Goal: Task Accomplishment & Management: Complete application form

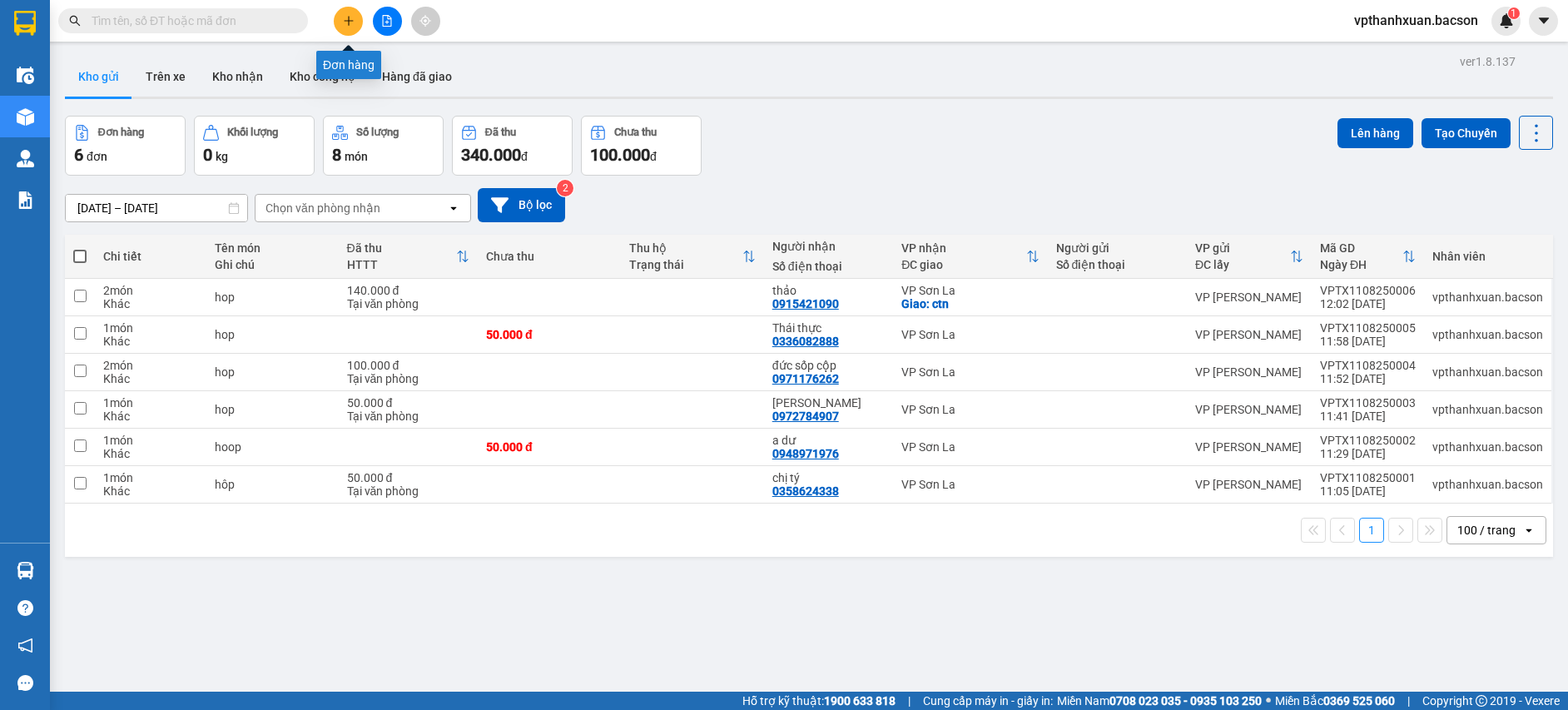
click at [343, 17] on icon "plus" at bounding box center [349, 20] width 12 height 12
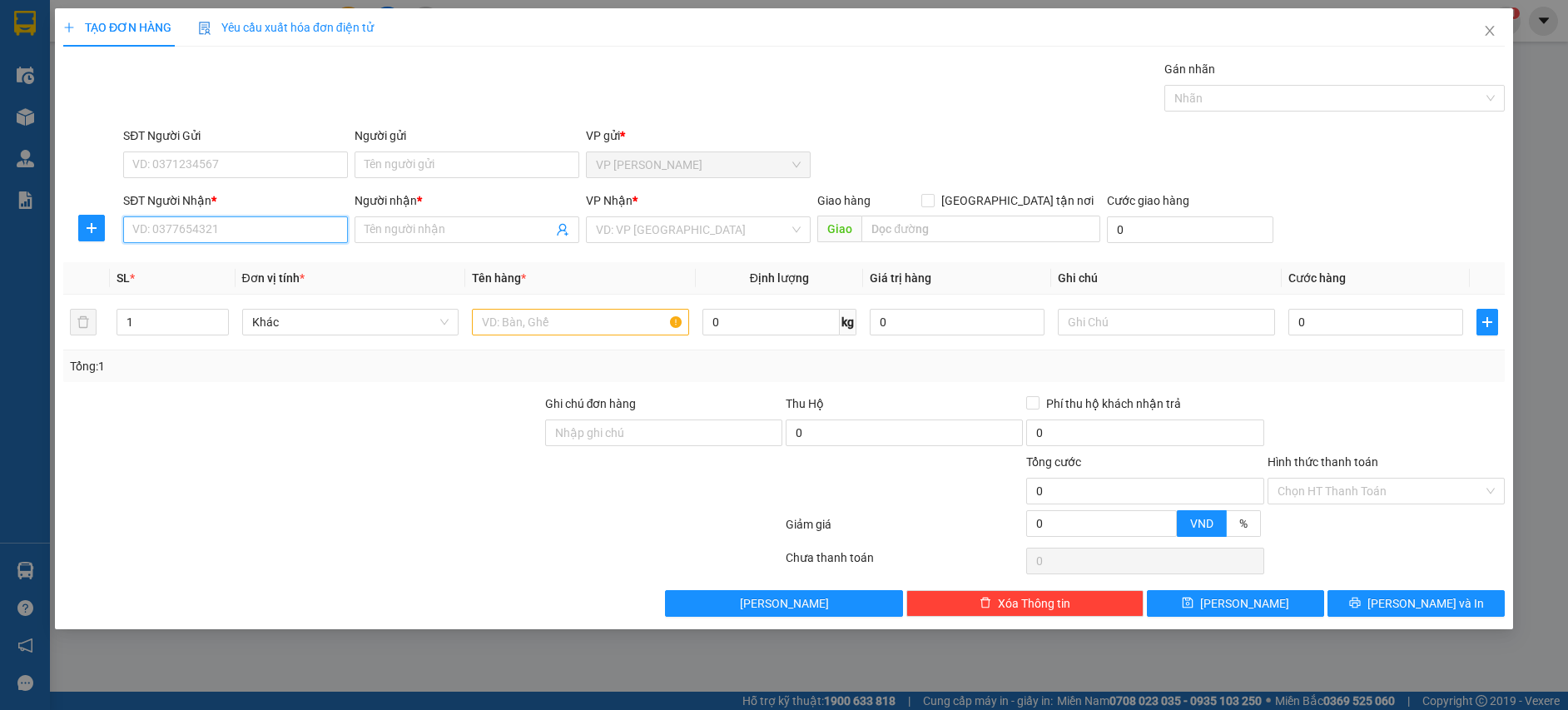
click at [304, 241] on input "SĐT Người Nhận *" at bounding box center [235, 230] width 225 height 27
click at [312, 294] on div "0869739321 - trang cầu kính" at bounding box center [235, 289] width 205 height 19
type input "0869739321"
type input "trang cầu kính"
type input "0869739321"
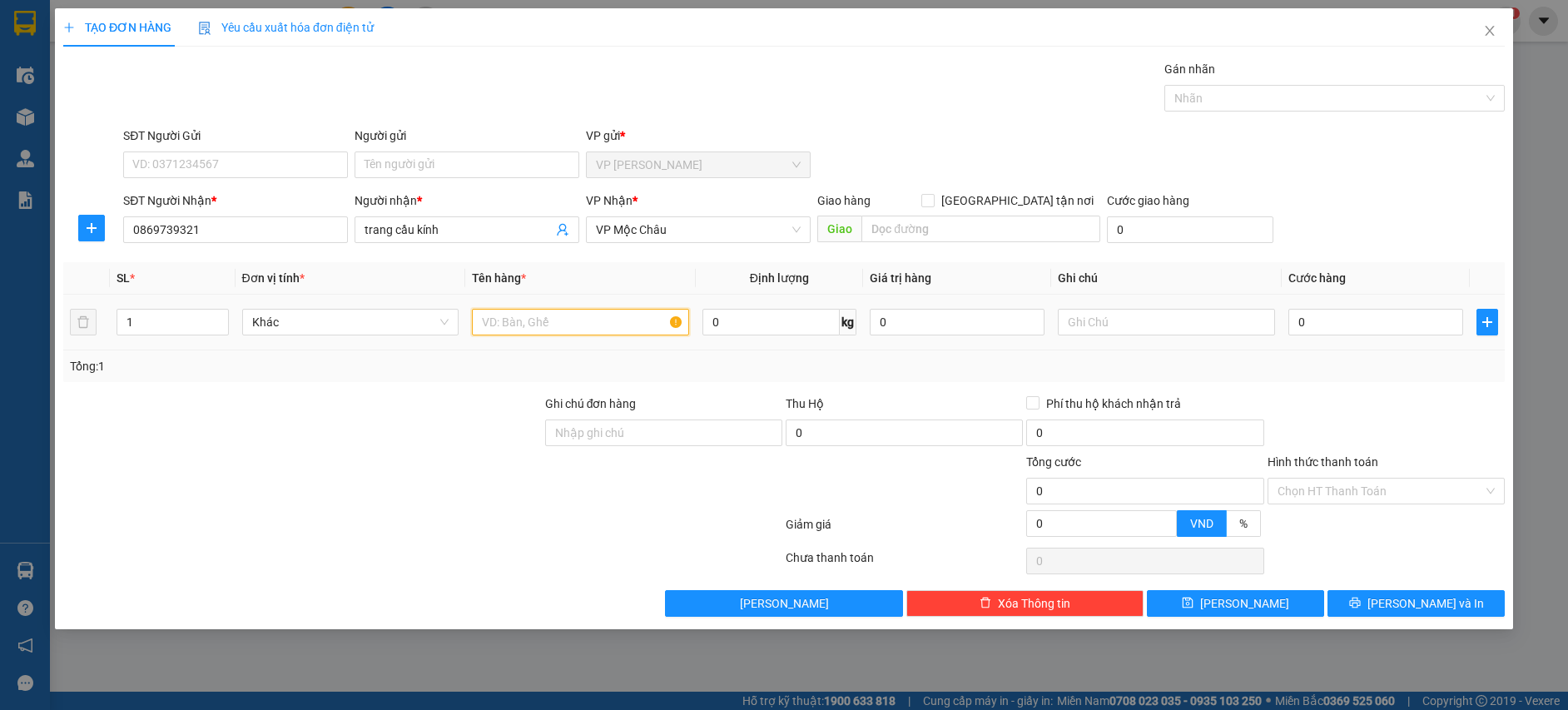
click at [540, 326] on input "text" at bounding box center [580, 322] width 217 height 27
type input "k"
type input "bao"
click at [1318, 315] on input "0" at bounding box center [1376, 322] width 175 height 27
type input "5"
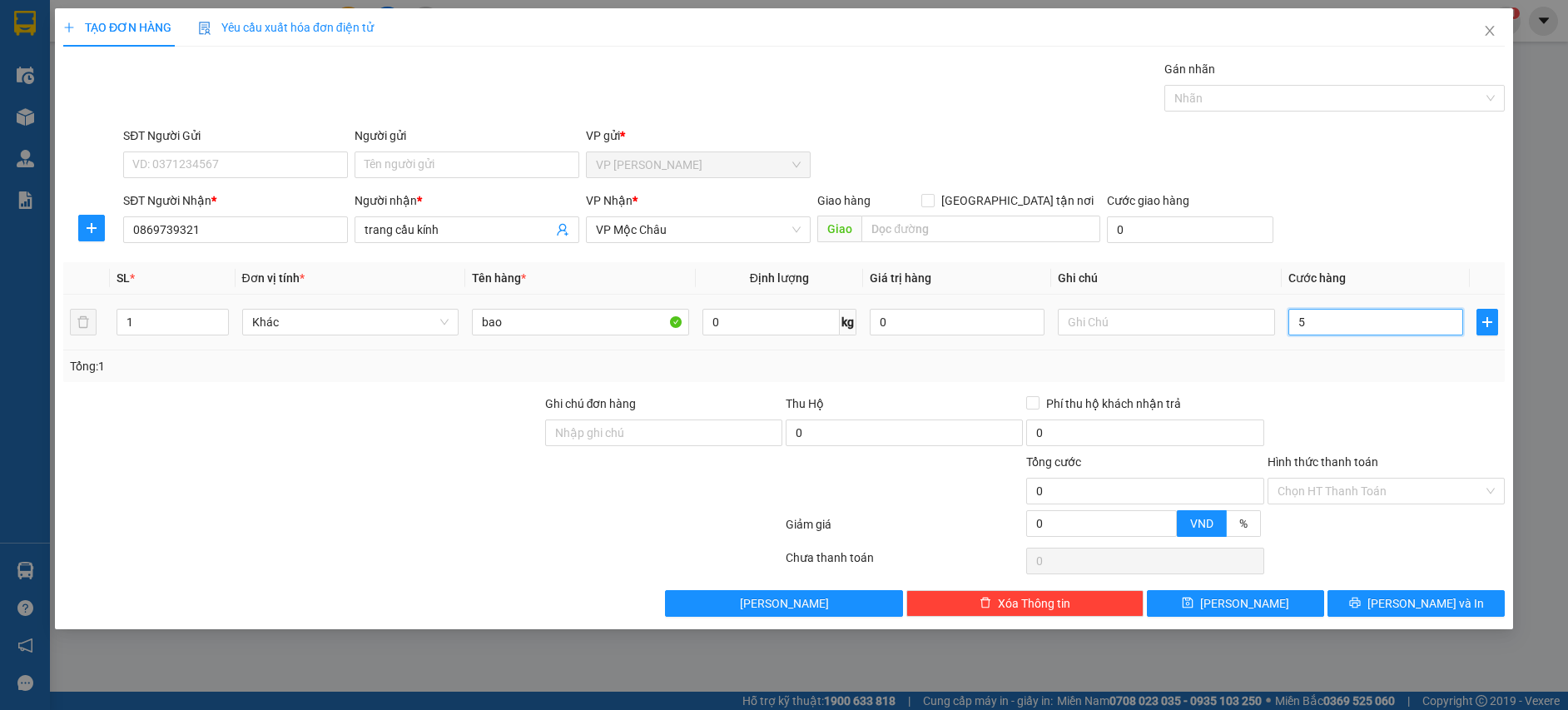
type input "5"
type input "50"
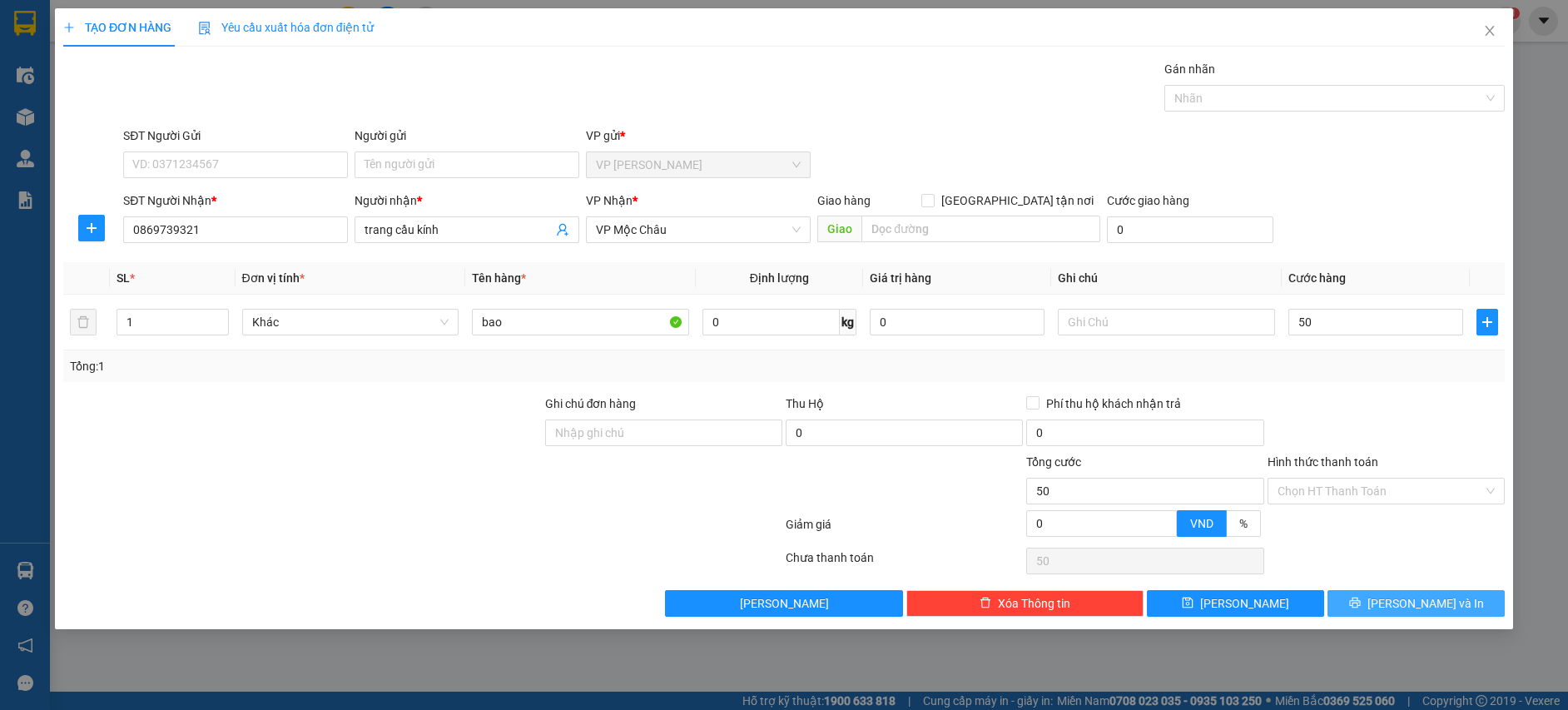
type input "50.000"
click at [1386, 596] on button "[PERSON_NAME] và In" at bounding box center [1416, 603] width 178 height 27
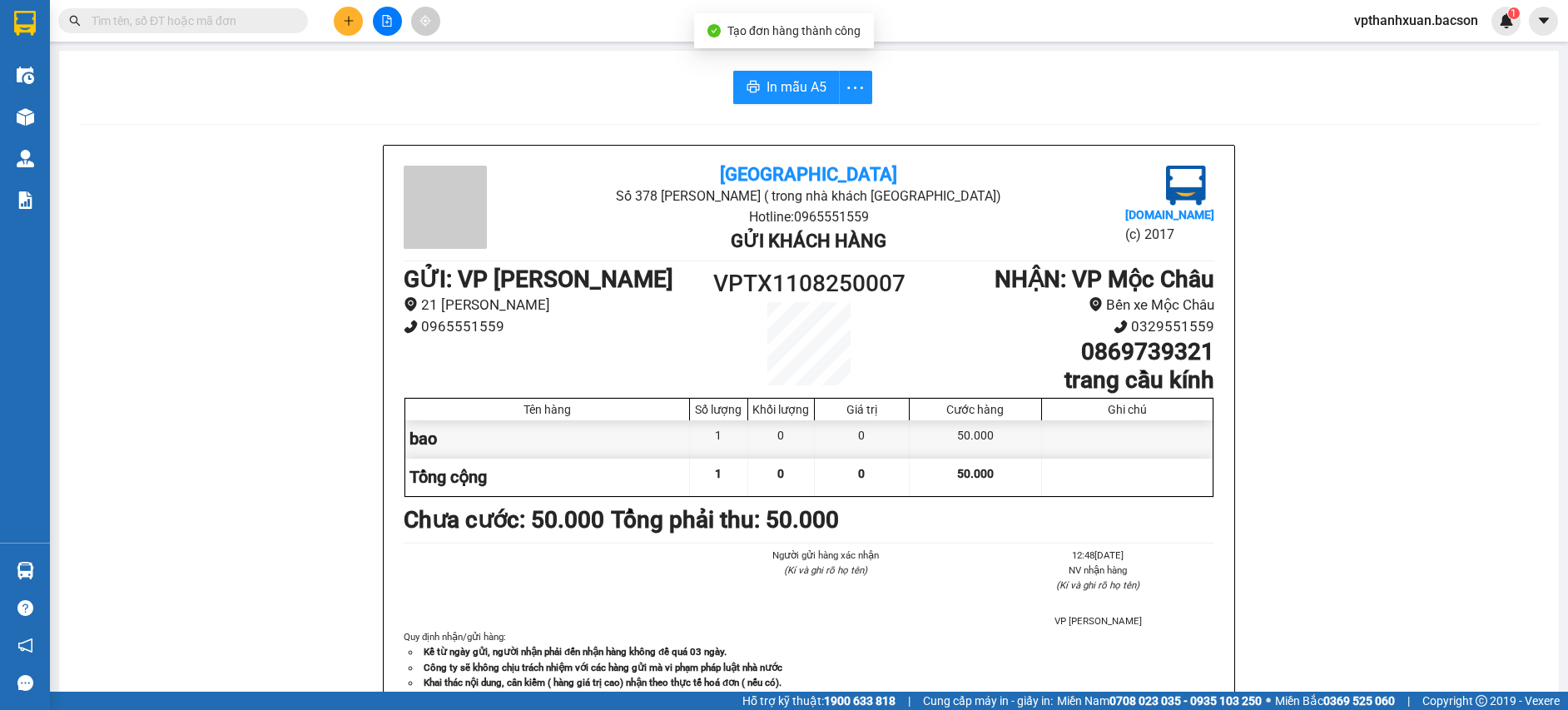
drag, startPoint x: 665, startPoint y: 18, endPoint x: 660, endPoint y: 25, distance: 8.6
click at [666, 18] on div "Kết quả tìm kiếm ( 0 ) Bộ lọc No Data vpthanhxuan.bacson 1" at bounding box center [784, 20] width 1568 height 42
click at [344, 22] on icon "plus" at bounding box center [349, 20] width 12 height 12
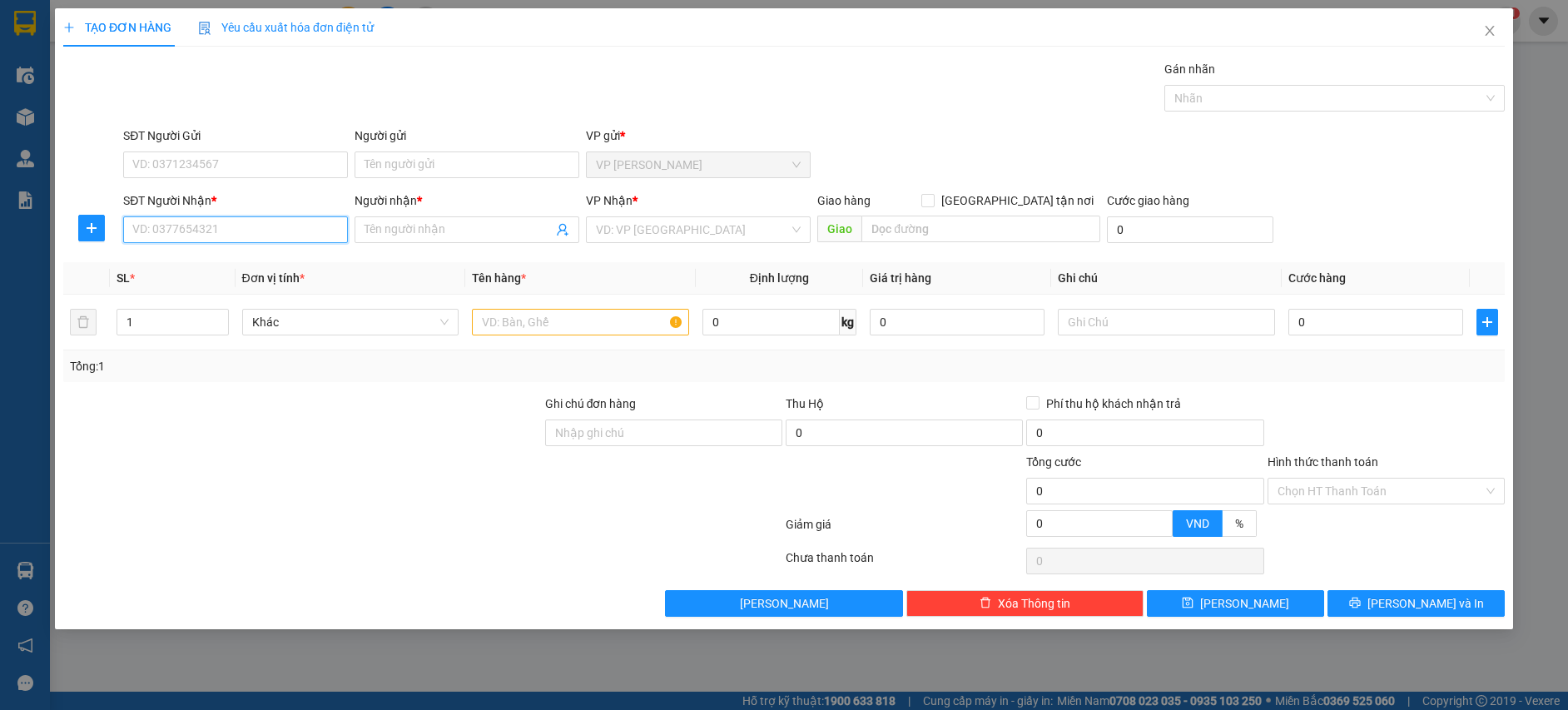
click at [225, 225] on input "SĐT Người Nhận *" at bounding box center [235, 230] width 225 height 27
click at [234, 273] on div "0974995566 - trang viện 500 giướng" at bounding box center [235, 262] width 225 height 27
type input "0974995566"
type input "trang viện 500 giướng"
type input "0974995566"
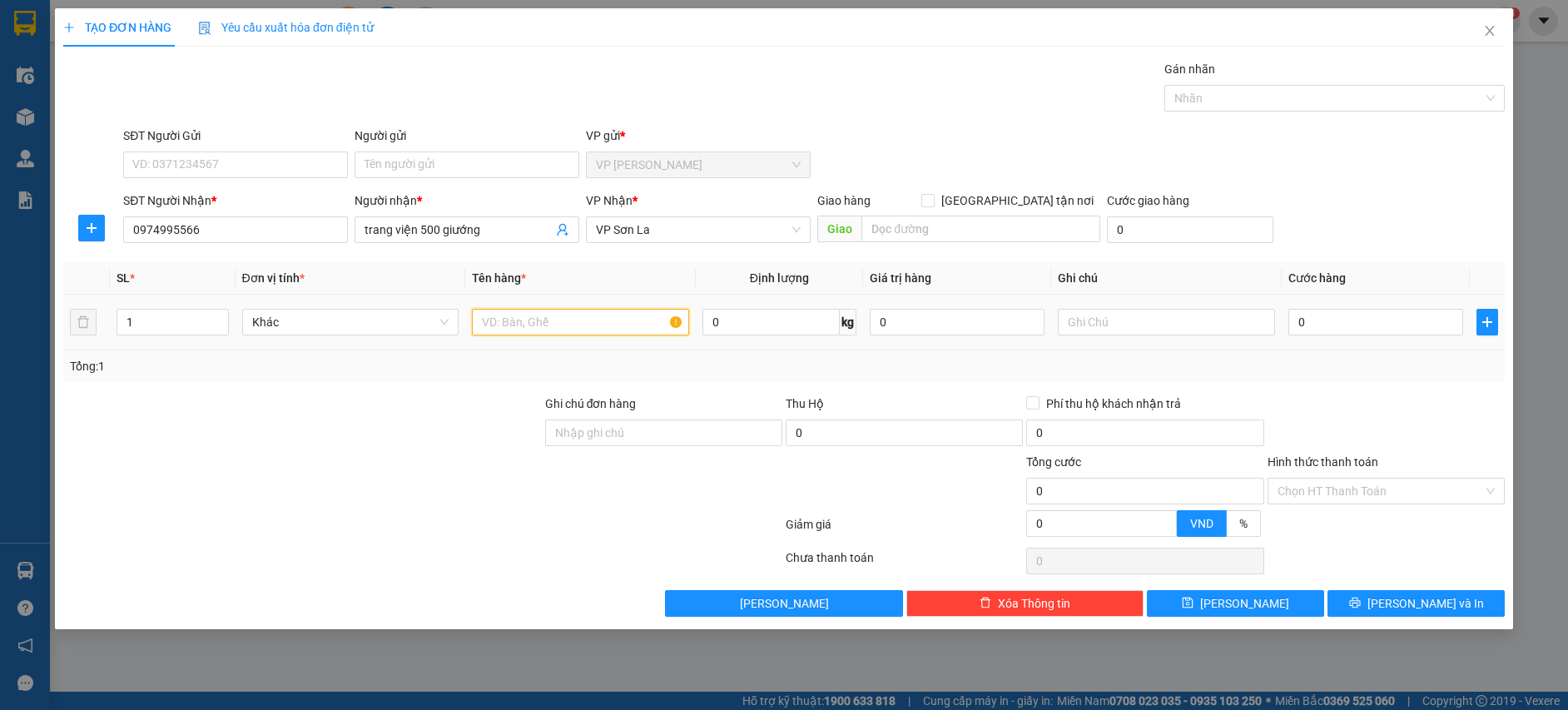
click at [528, 326] on input "text" at bounding box center [580, 322] width 217 height 27
type input "hop"
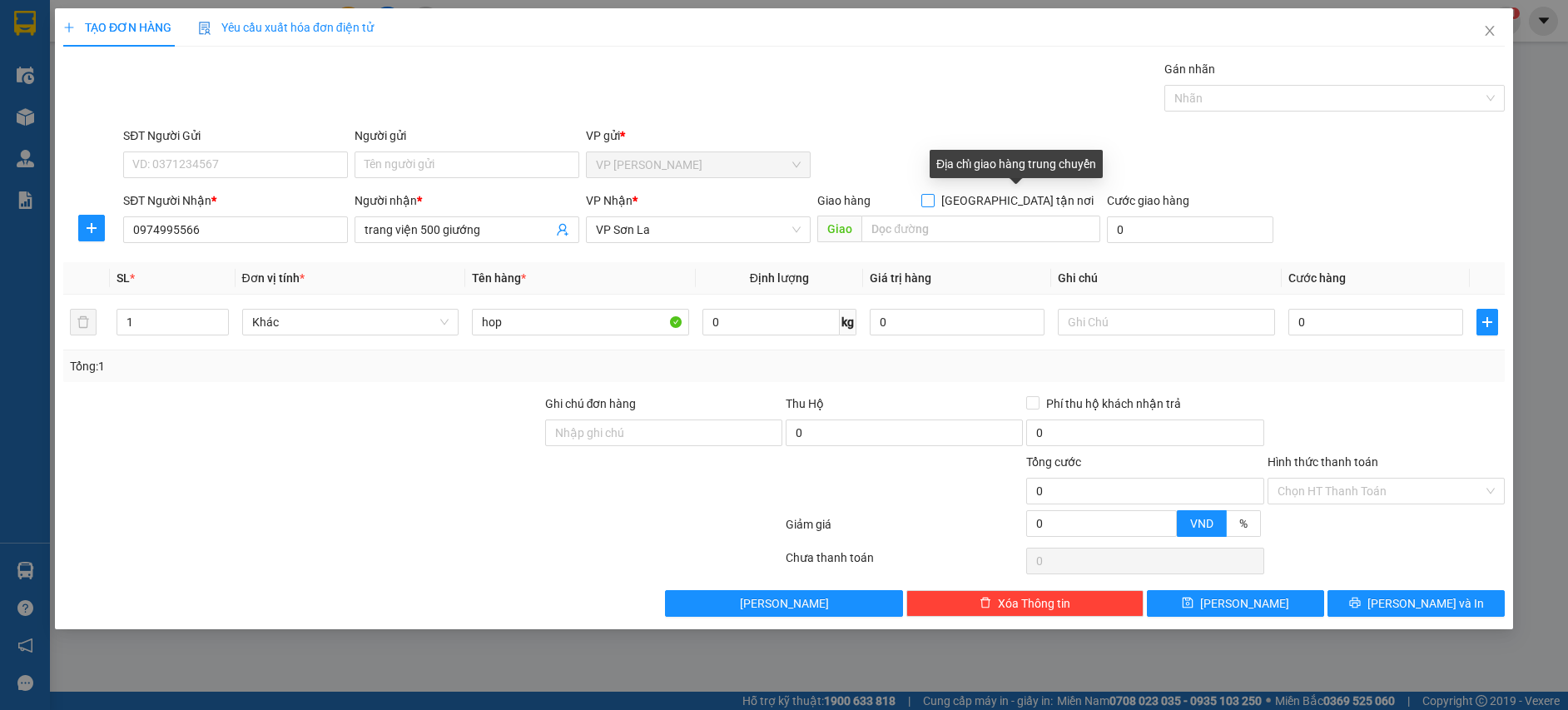
click at [933, 202] on input "[GEOGRAPHIC_DATA] tận nơi" at bounding box center [927, 199] width 12 height 12
checkbox input "true"
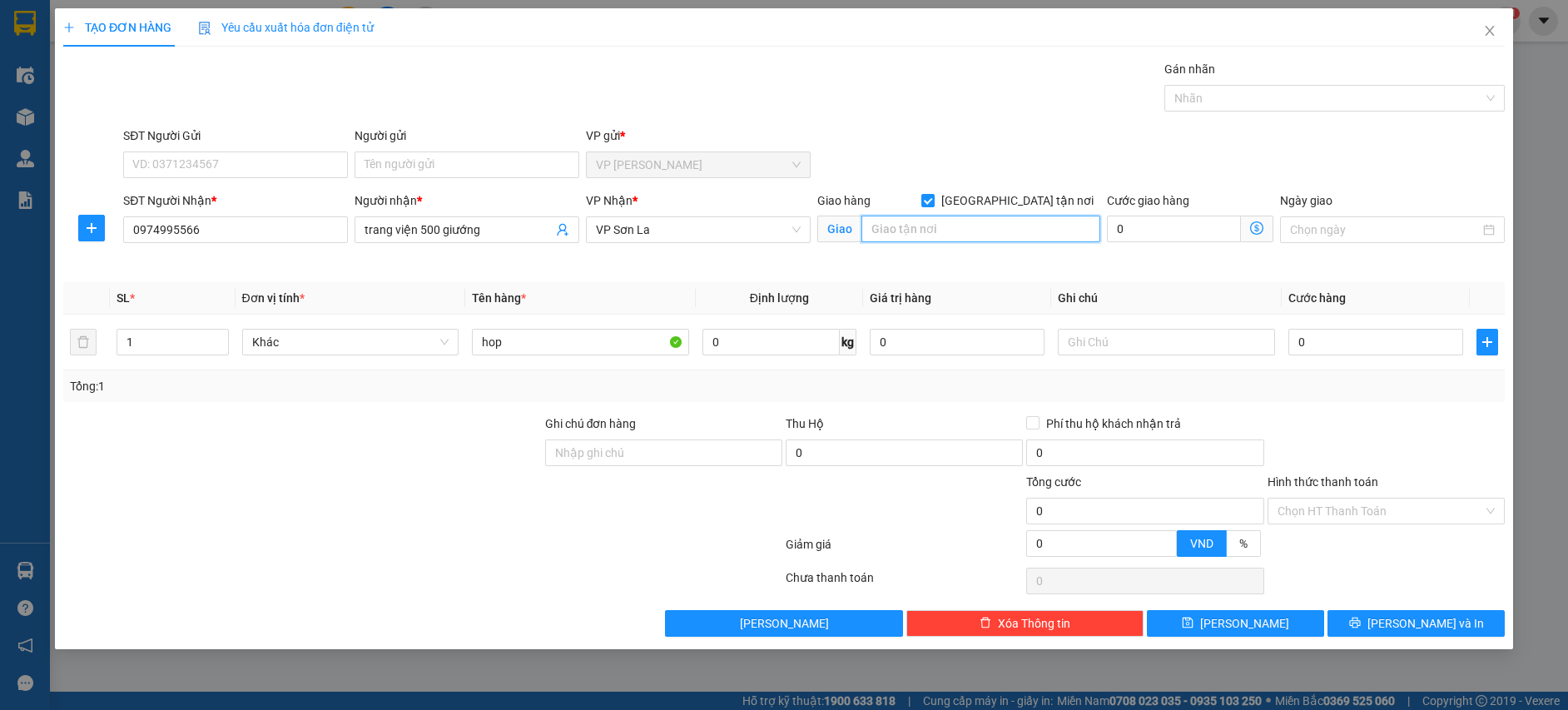
click at [900, 230] on input "search" at bounding box center [981, 229] width 238 height 27
type input "g"
type input "ctn"
click at [1322, 333] on input "0" at bounding box center [1376, 342] width 175 height 27
type input "1"
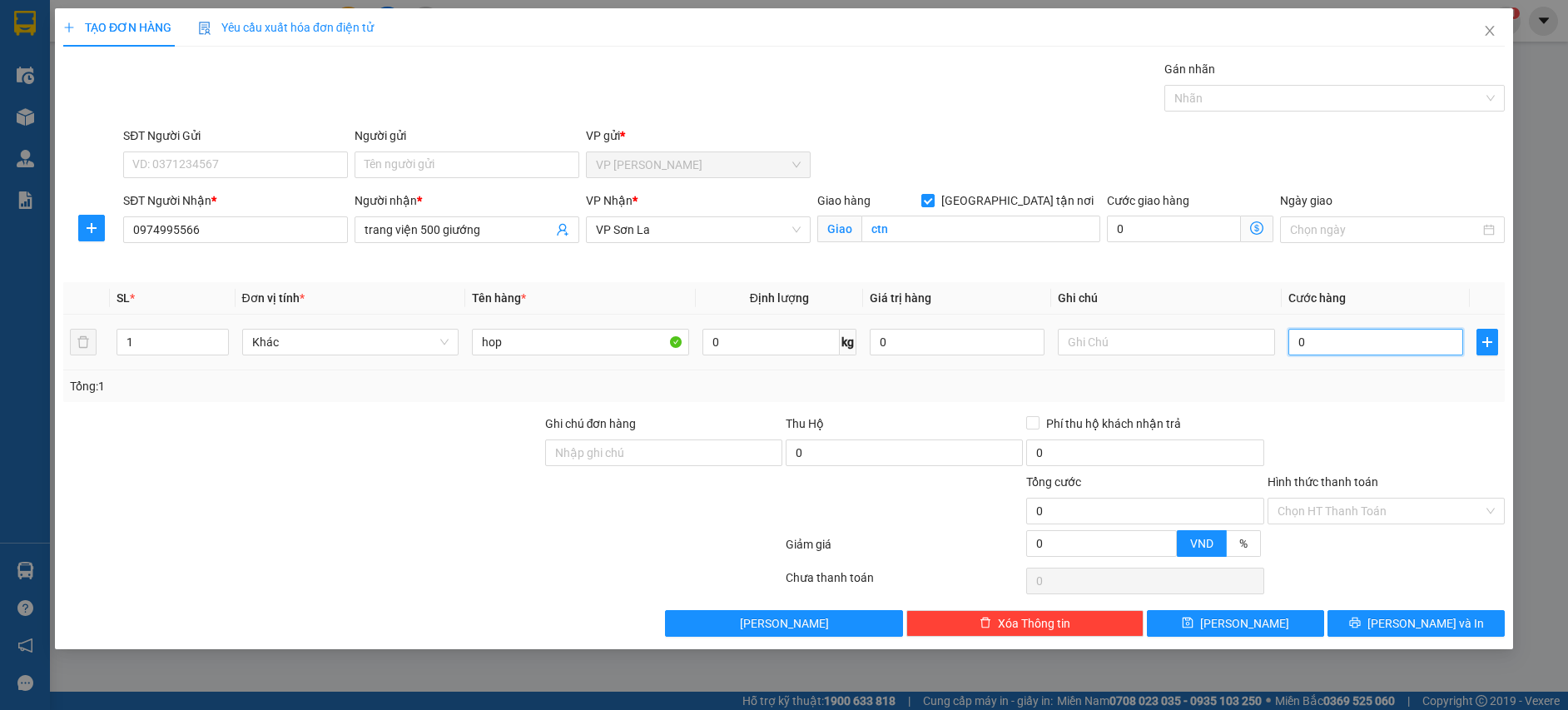
type input "1"
type input "10"
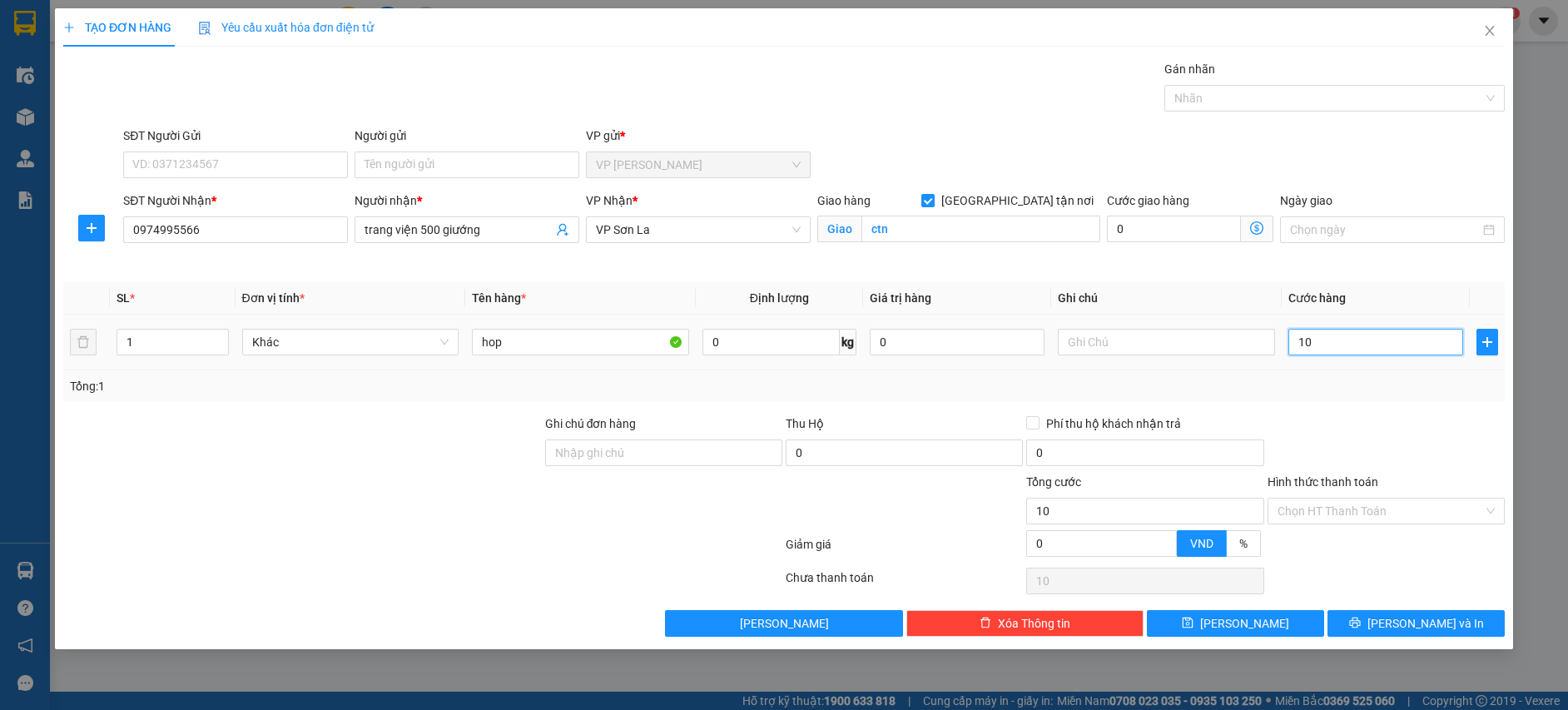
type input "100"
type input "100.000"
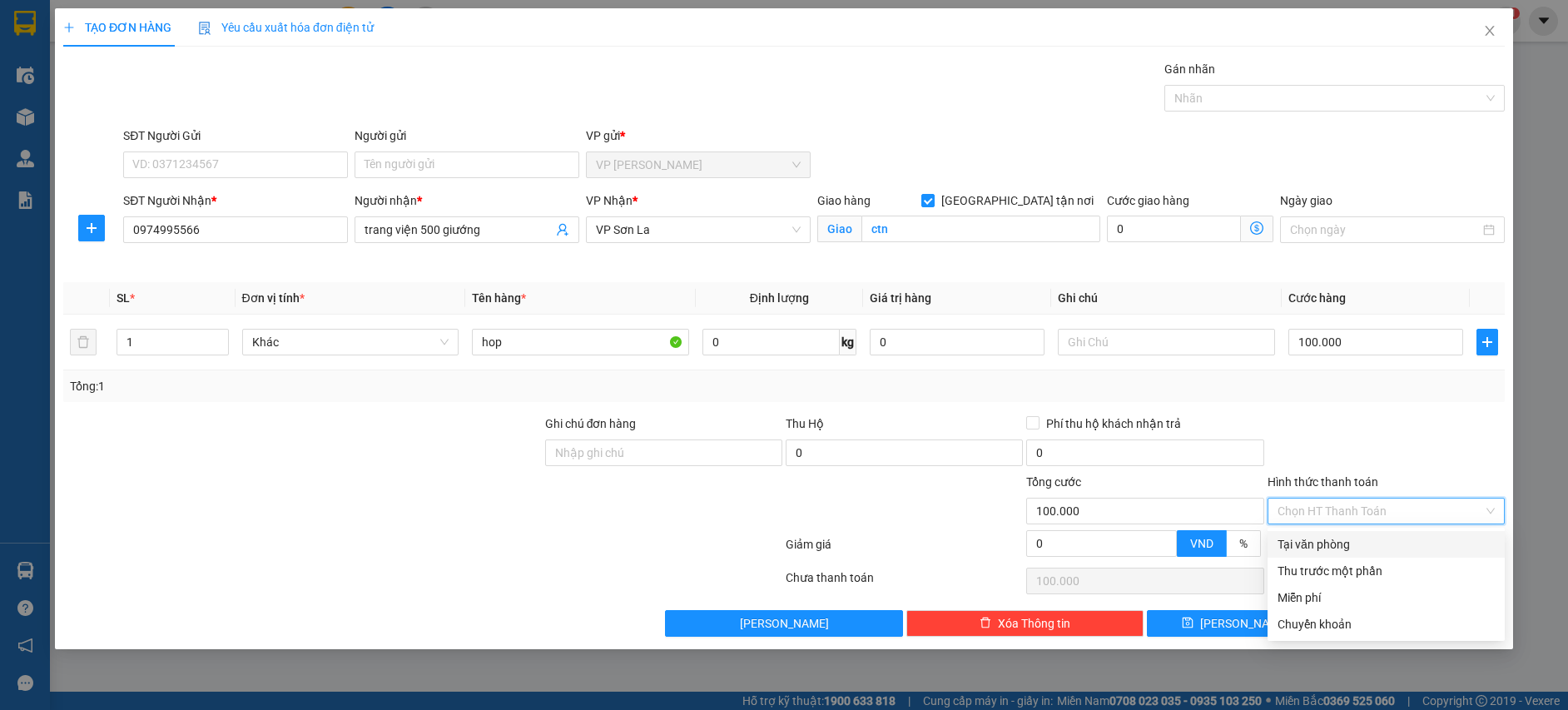
click at [1378, 499] on input "Hình thức thanh toán" at bounding box center [1380, 511] width 206 height 25
click at [1360, 542] on div "Tại văn phòng" at bounding box center [1386, 544] width 217 height 19
type input "0"
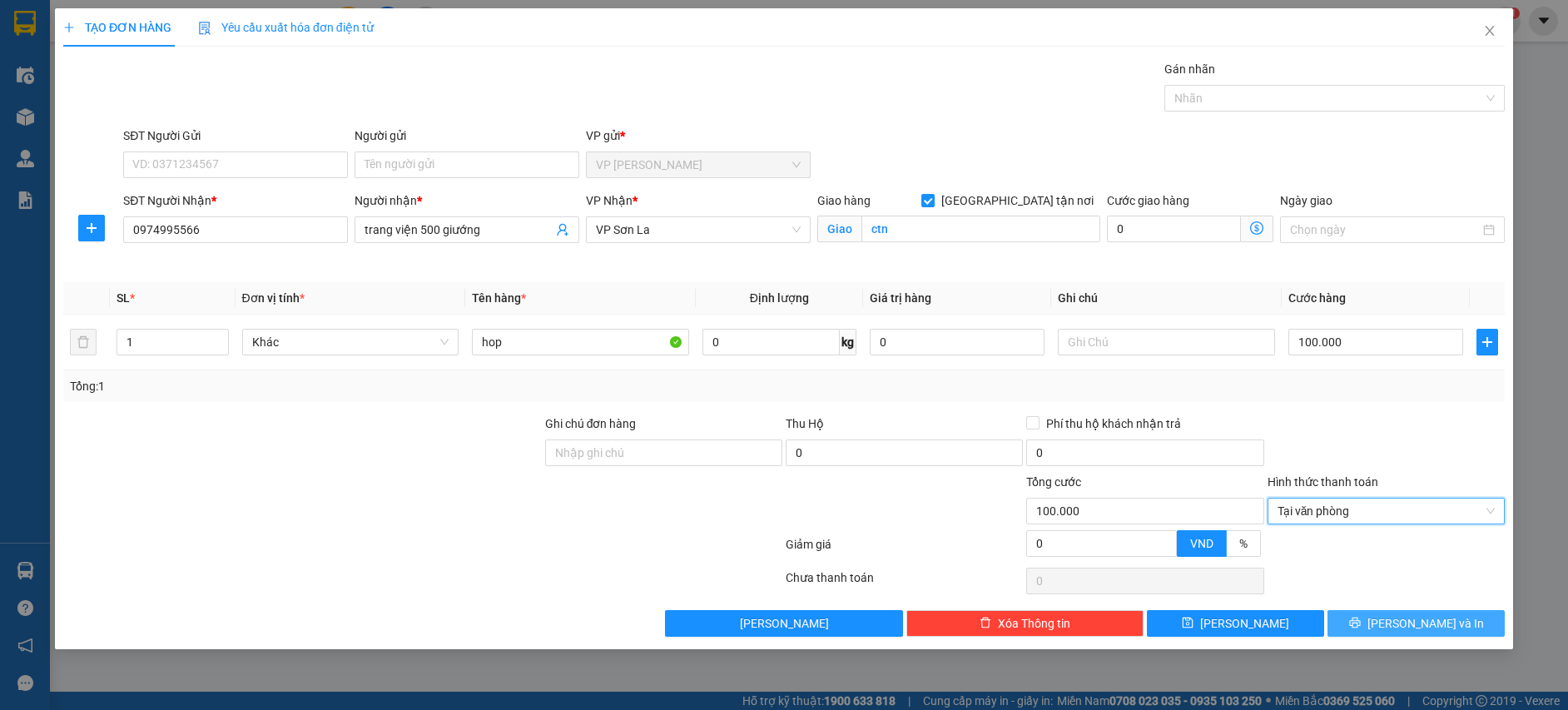
click at [1388, 612] on button "[PERSON_NAME] và In" at bounding box center [1416, 623] width 178 height 27
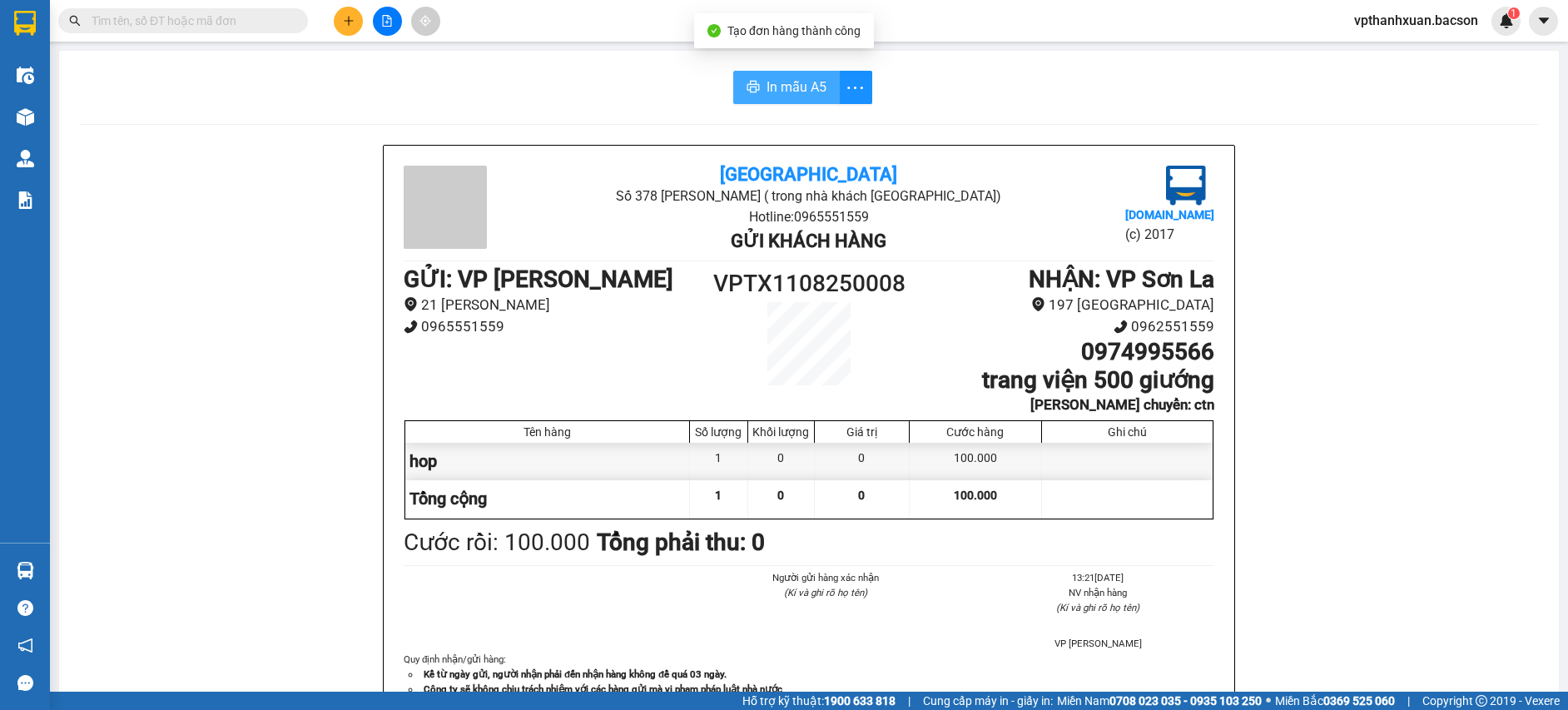
click at [754, 87] on button "In mẫu A5" at bounding box center [786, 87] width 107 height 33
